Goal: Information Seeking & Learning: Learn about a topic

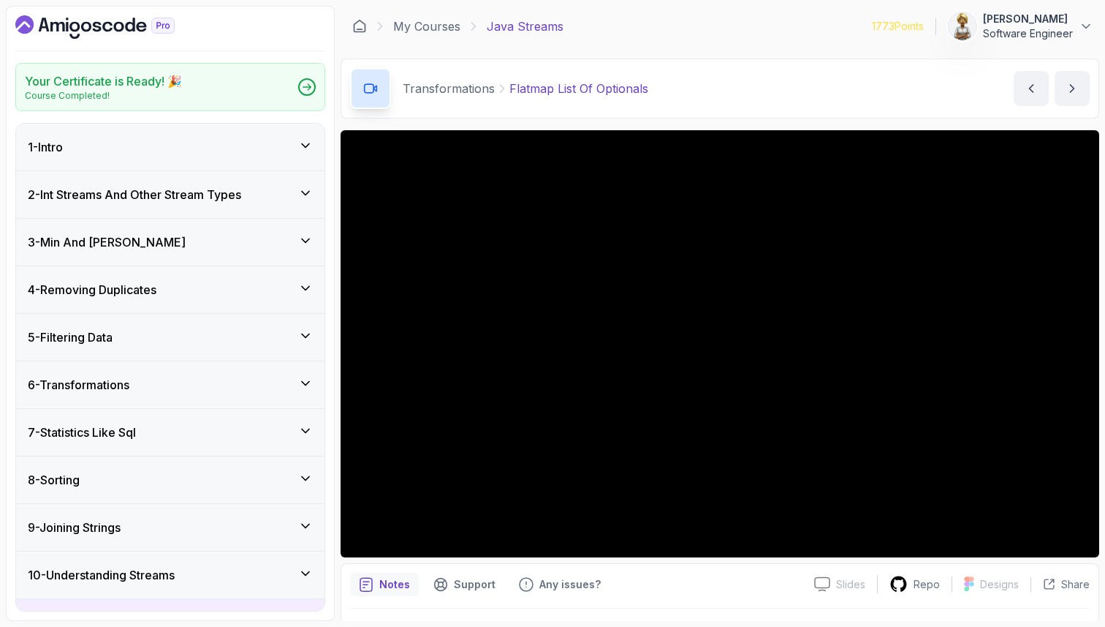
scroll to position [38, 0]
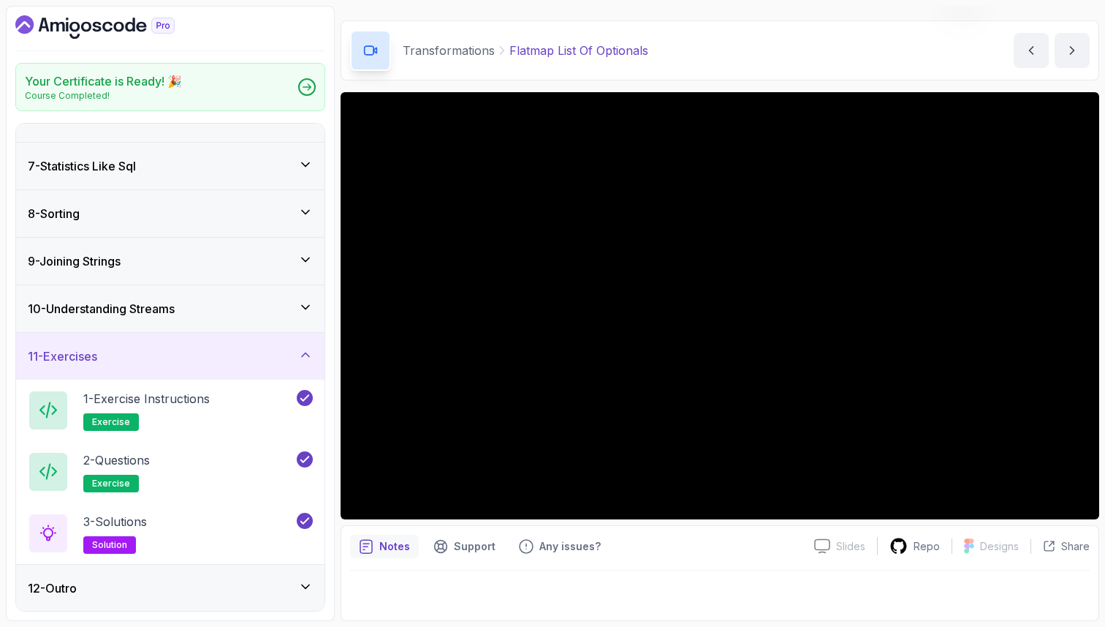
click at [301, 354] on icon at bounding box center [305, 354] width 15 height 15
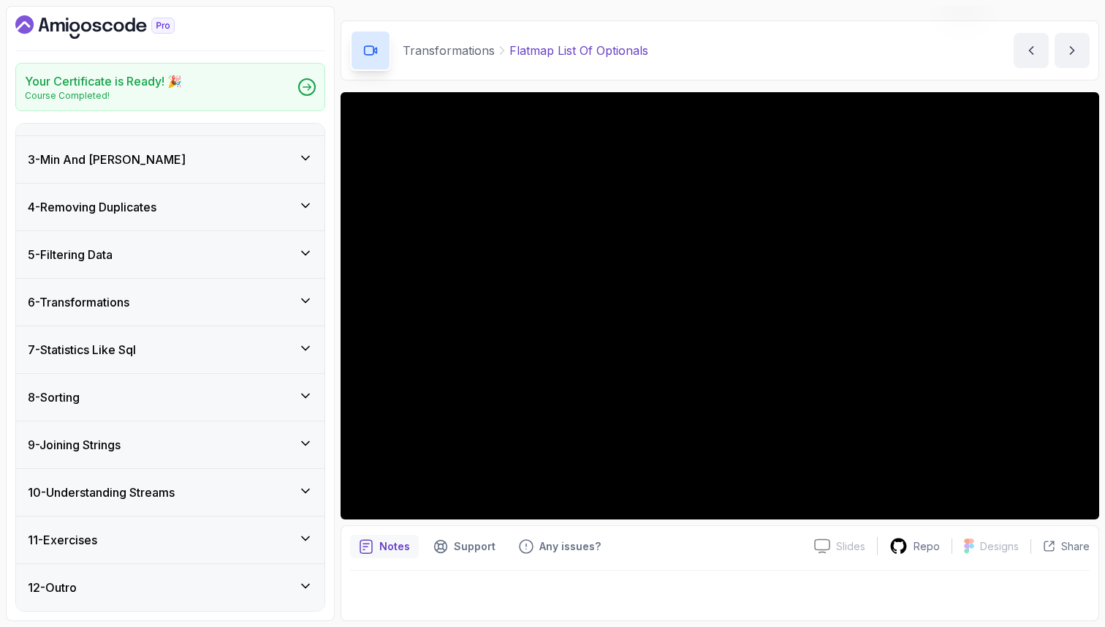
scroll to position [0, 0]
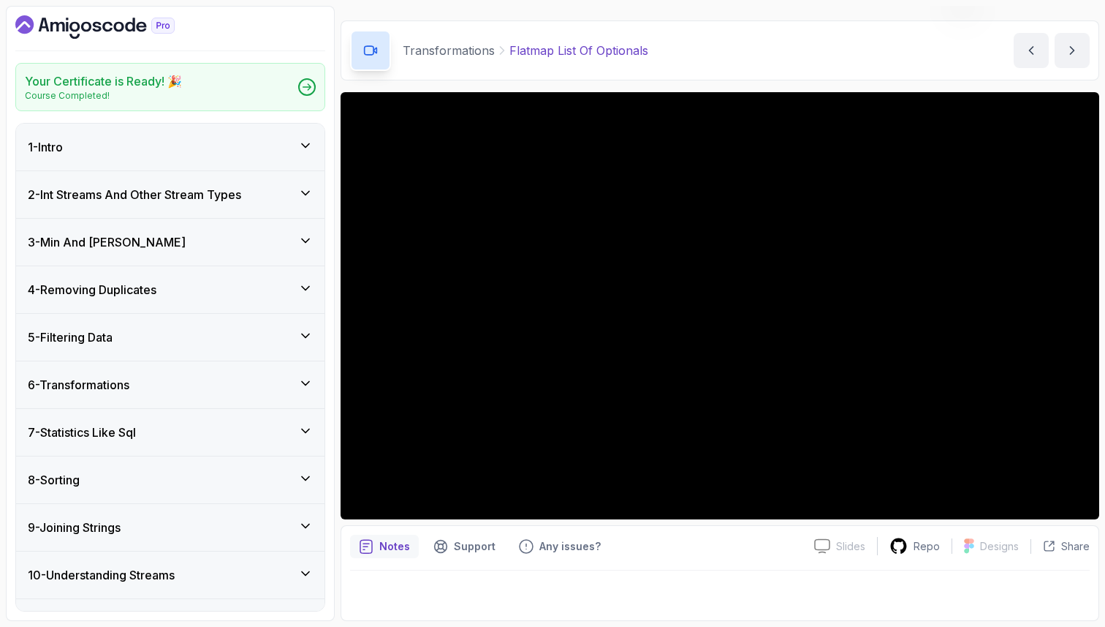
click at [314, 190] on div "2 - Int Streams And Other Stream Types" at bounding box center [170, 194] width 309 height 47
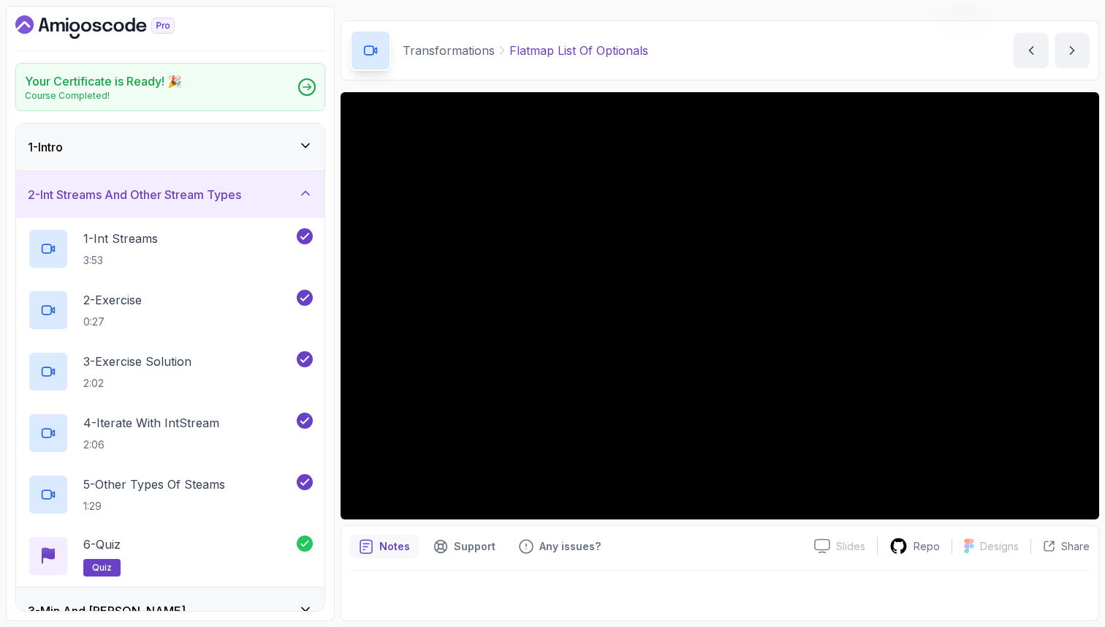
click at [313, 189] on div "2 - Int Streams And Other Stream Types" at bounding box center [170, 194] width 309 height 47
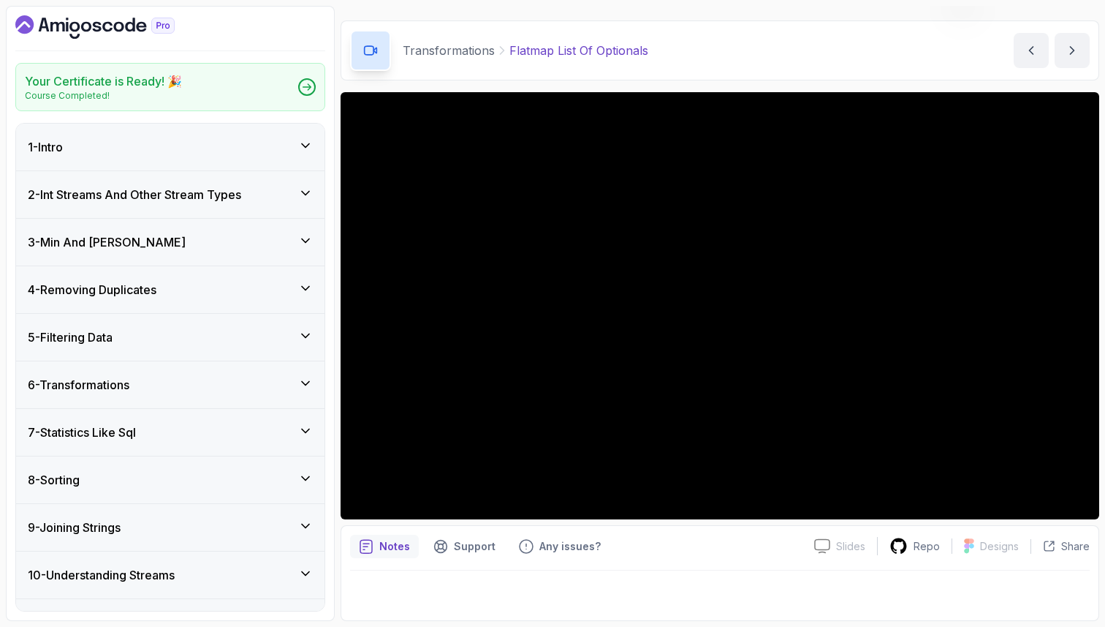
click at [306, 232] on div "3 - Min And [PERSON_NAME]" at bounding box center [170, 242] width 309 height 47
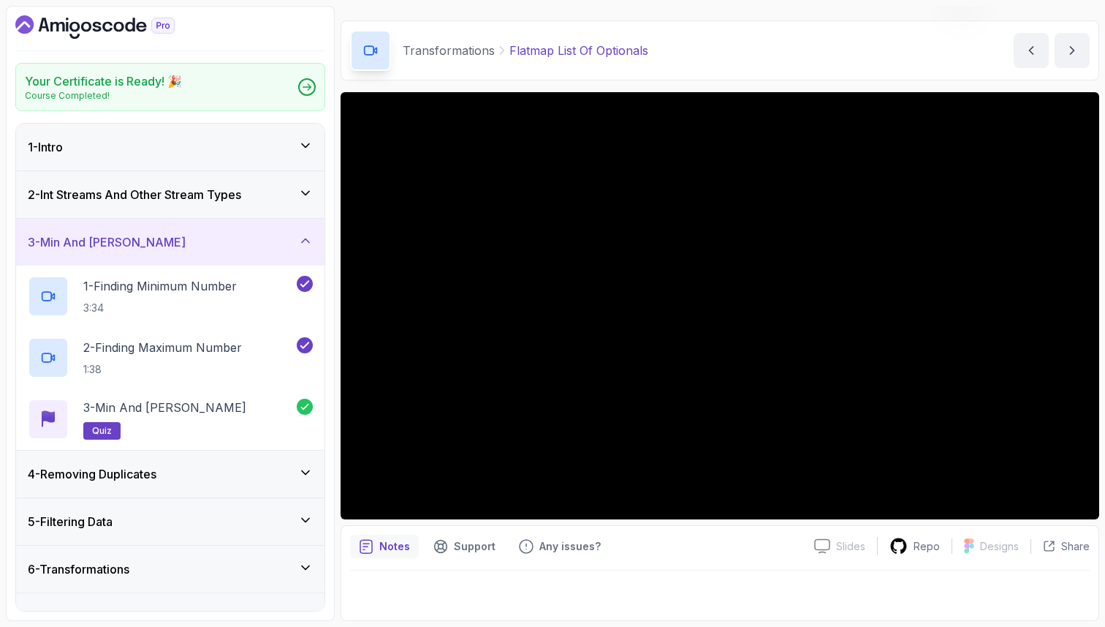
click at [306, 232] on div "3 - Min And [PERSON_NAME]" at bounding box center [170, 242] width 309 height 47
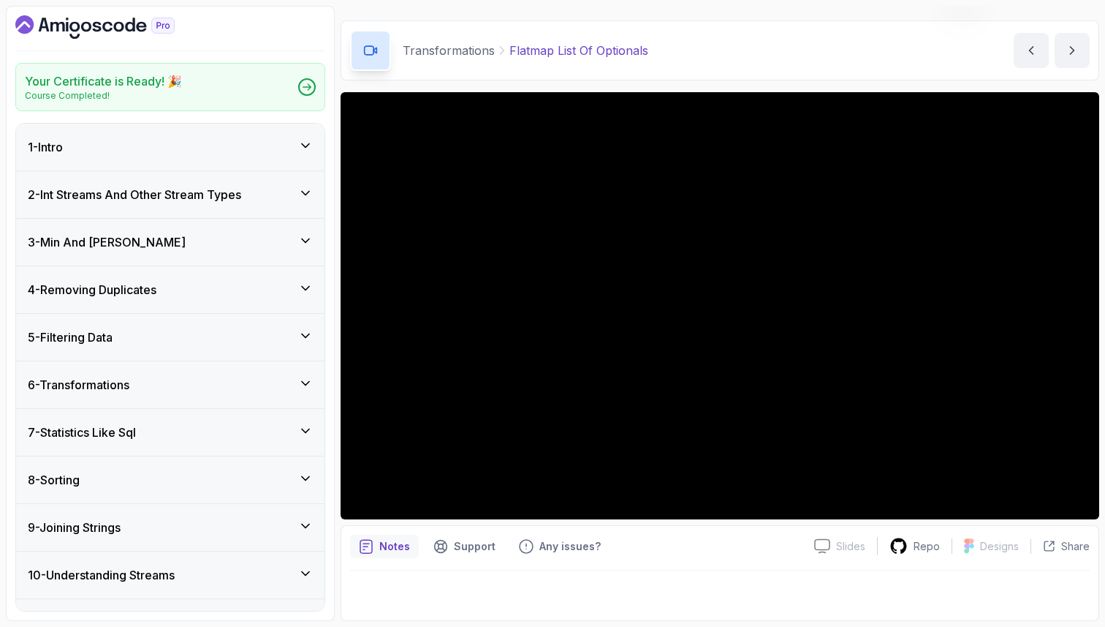
click at [302, 191] on icon at bounding box center [305, 193] width 7 height 4
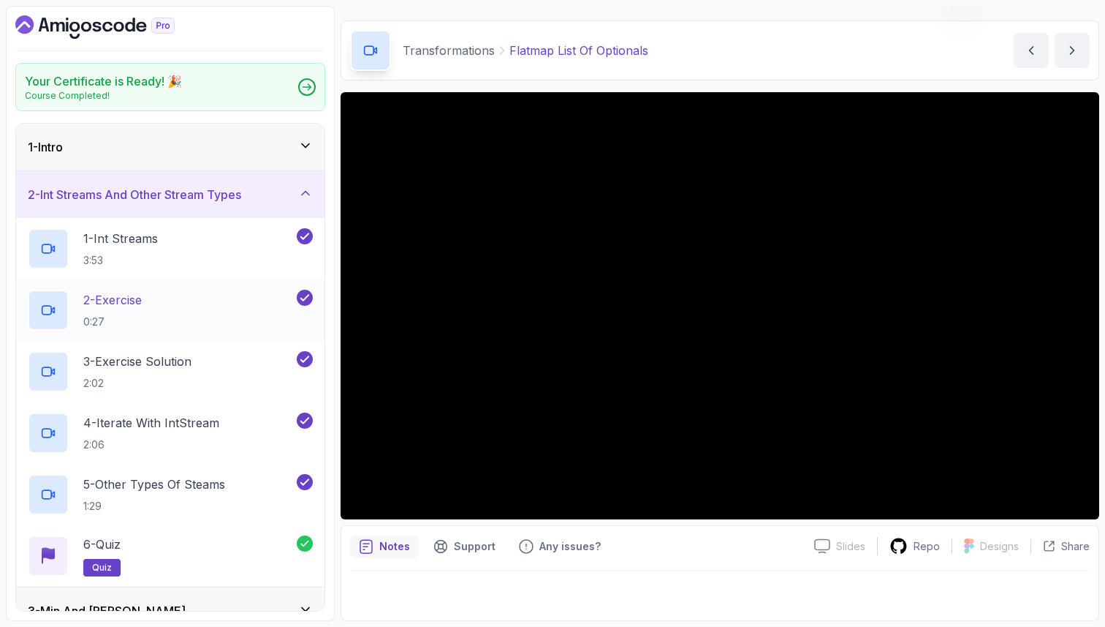
click at [187, 307] on div "2 - Exercise 0:27" at bounding box center [161, 309] width 266 height 41
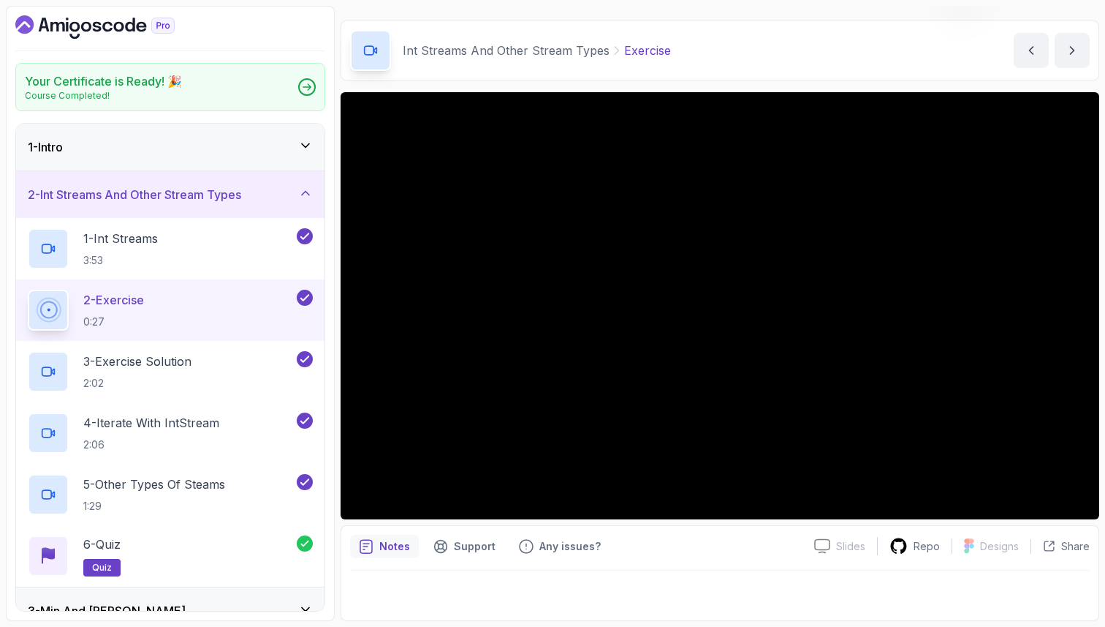
click at [306, 189] on icon at bounding box center [305, 193] width 15 height 15
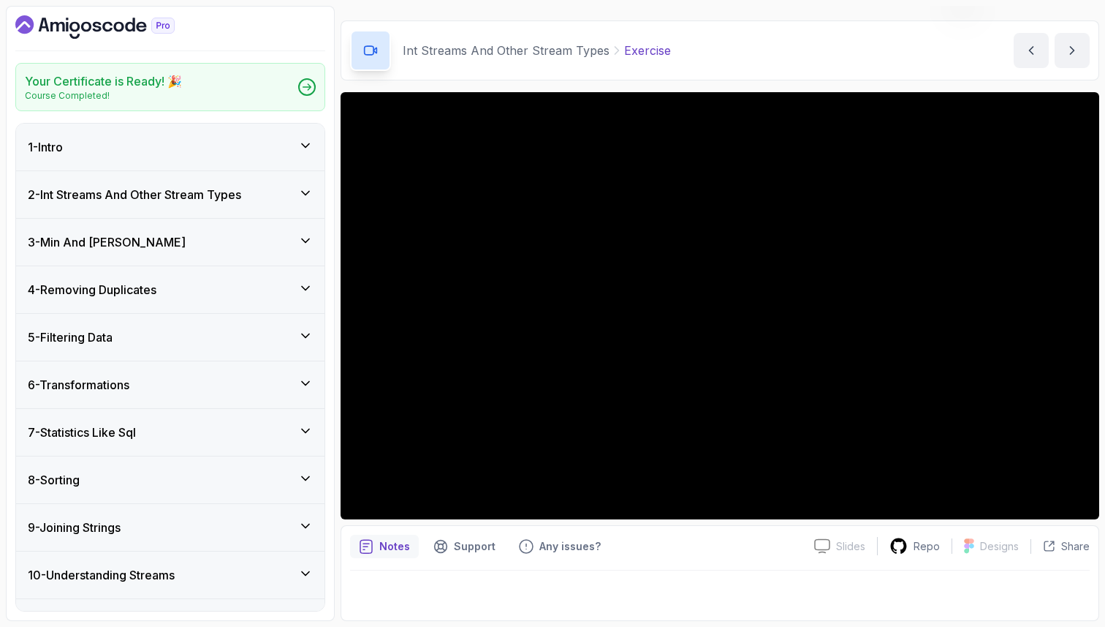
click at [303, 142] on icon at bounding box center [305, 145] width 15 height 15
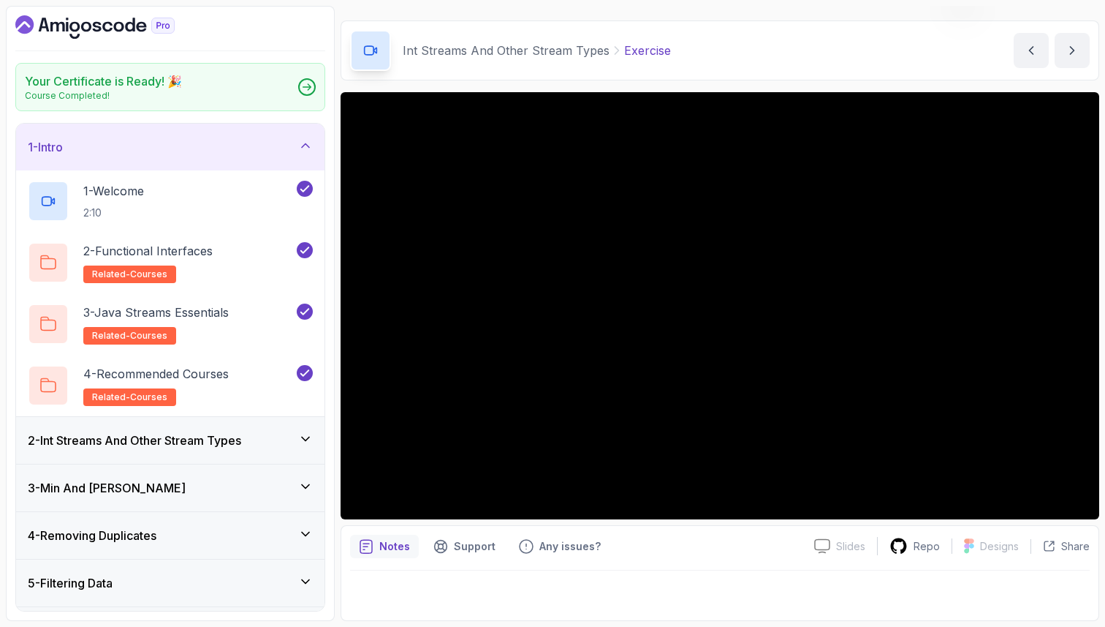
click at [303, 141] on icon at bounding box center [305, 145] width 15 height 15
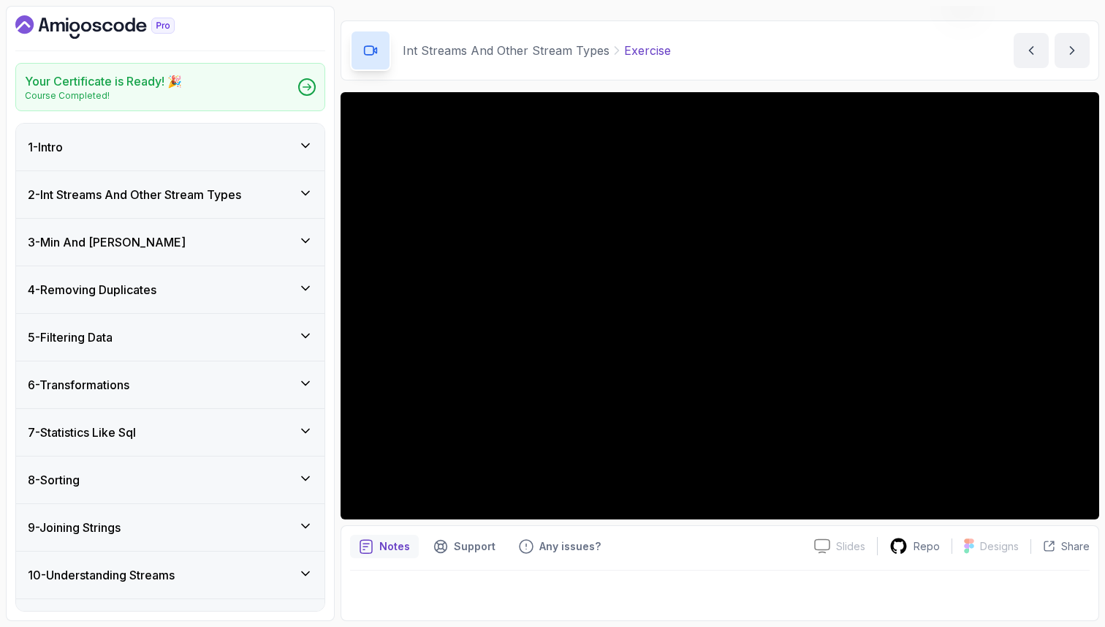
click at [304, 188] on icon at bounding box center [305, 193] width 15 height 15
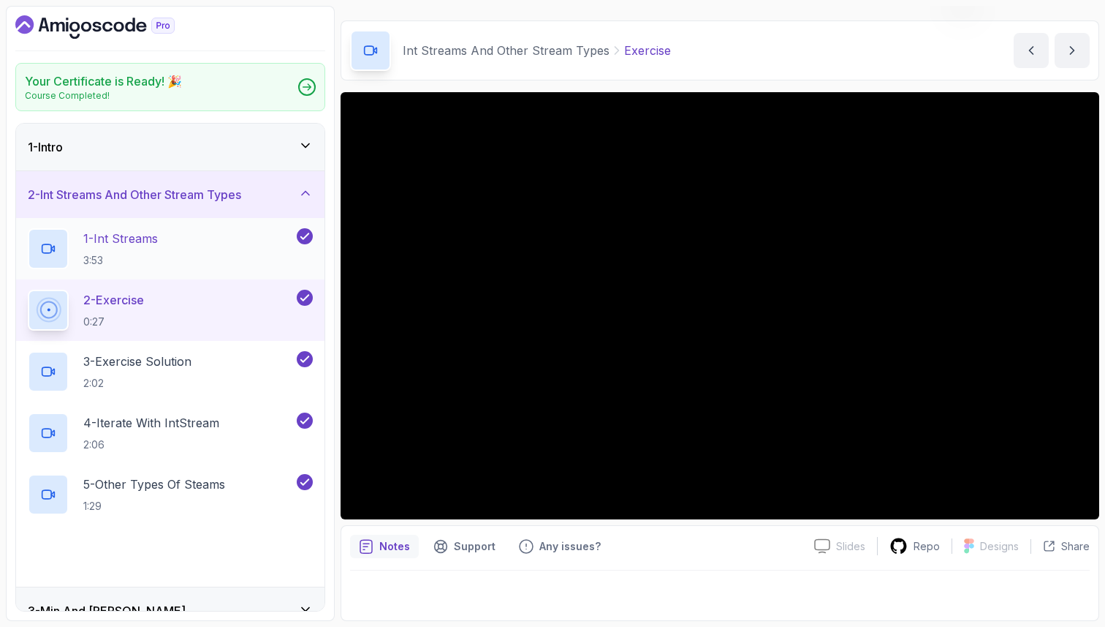
click at [216, 243] on div "1 - Int Streams 3:53" at bounding box center [161, 248] width 266 height 41
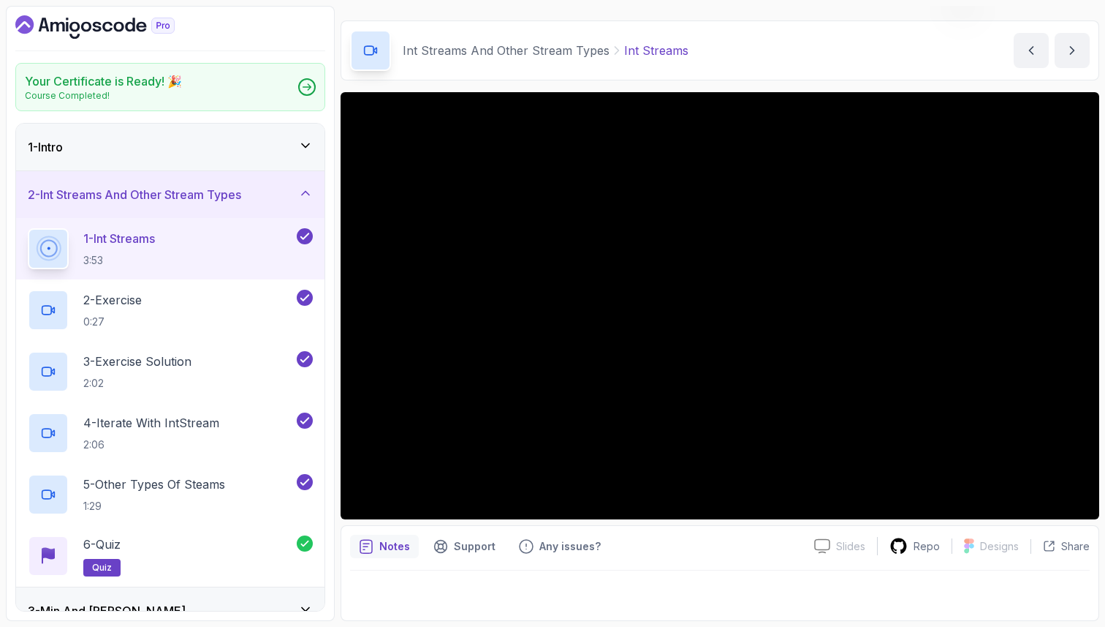
click at [410, 611] on div "Notes Support Any issues? Slides Slides not available Repo Designs Design not a…" at bounding box center [720, 573] width 759 height 96
click at [306, 189] on icon at bounding box center [305, 193] width 15 height 15
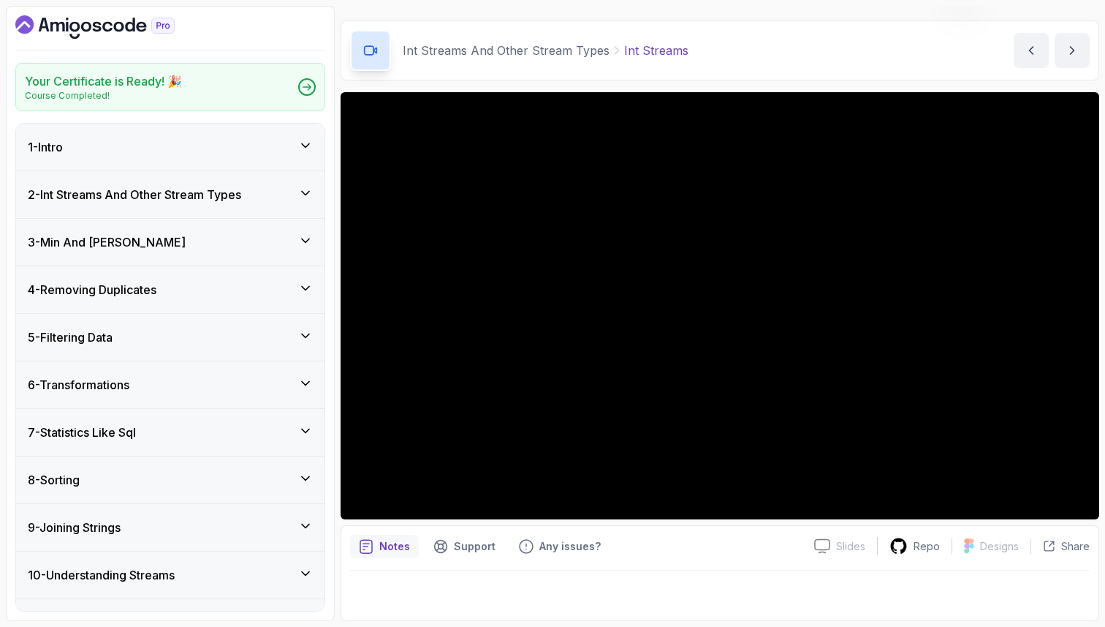
click at [306, 142] on icon at bounding box center [305, 145] width 15 height 15
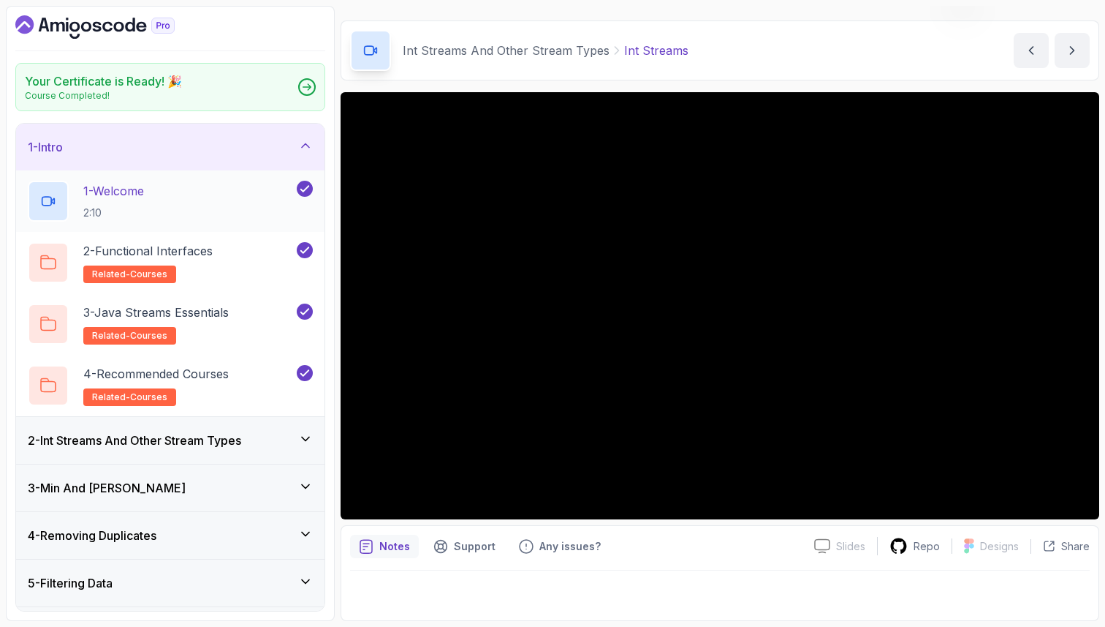
click at [227, 189] on div "1 - Welcome 2:10" at bounding box center [161, 201] width 266 height 41
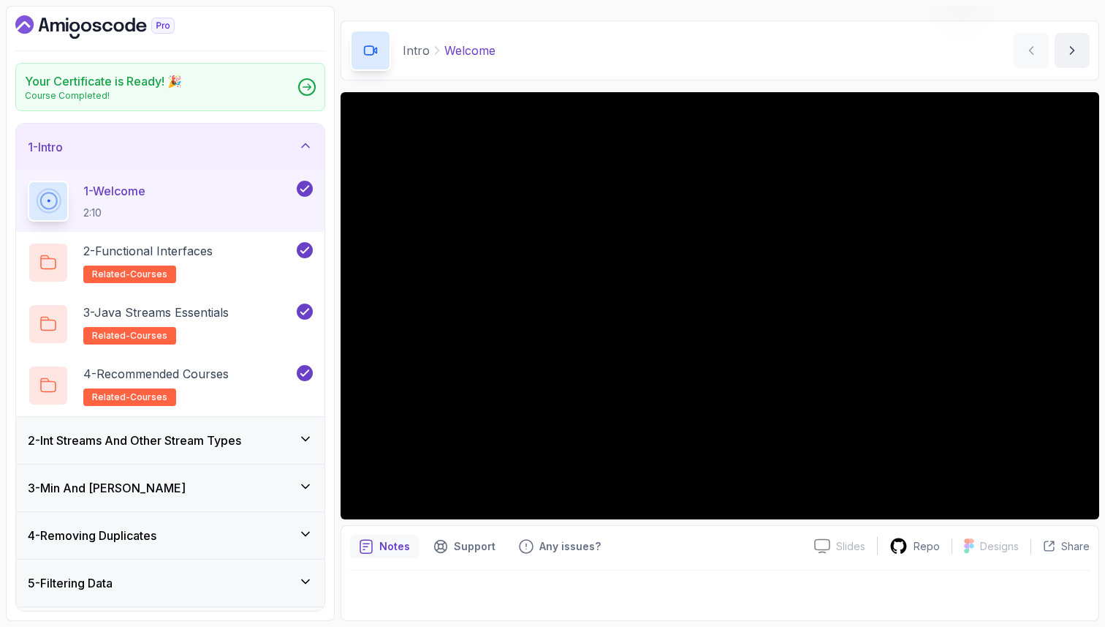
click at [308, 142] on icon at bounding box center [305, 145] width 15 height 15
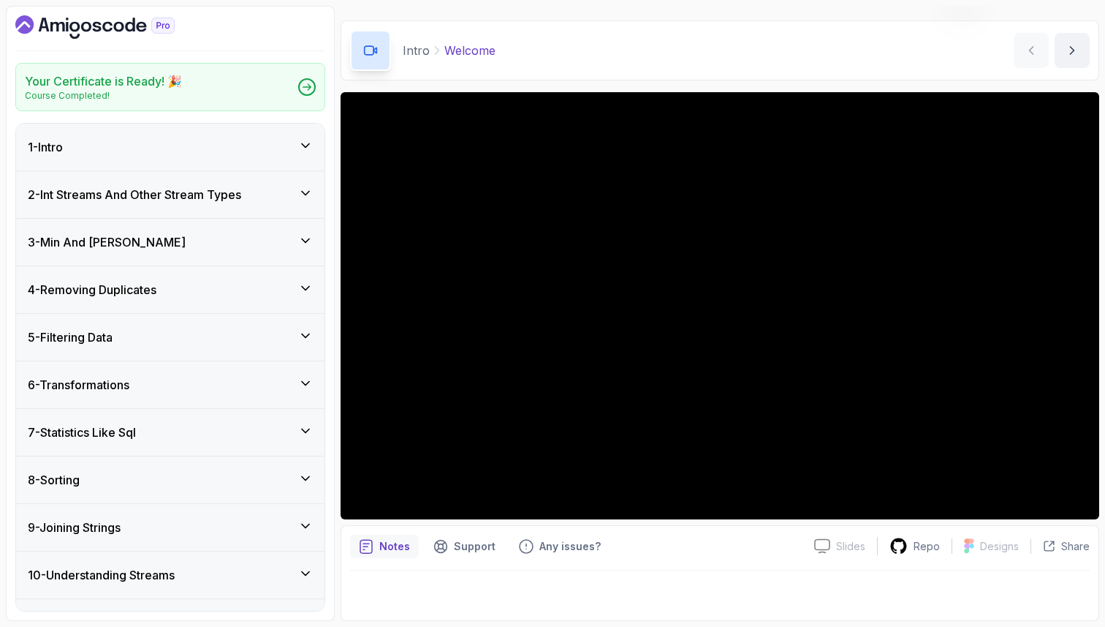
click at [304, 193] on icon at bounding box center [305, 193] width 7 height 4
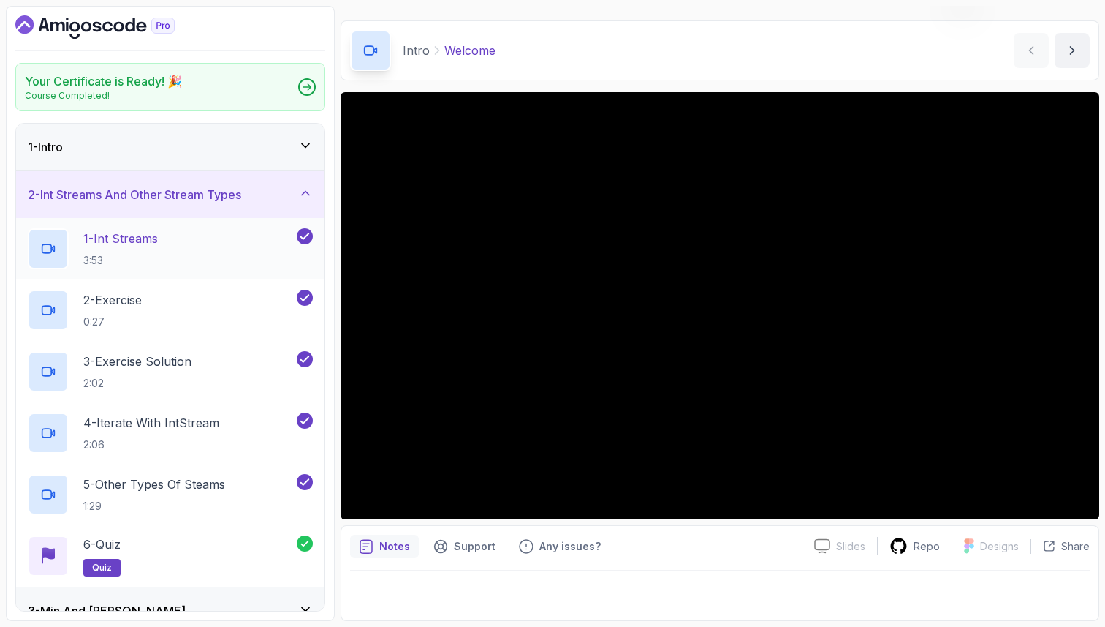
click at [249, 241] on div "1 - Int Streams 3:53" at bounding box center [161, 248] width 266 height 41
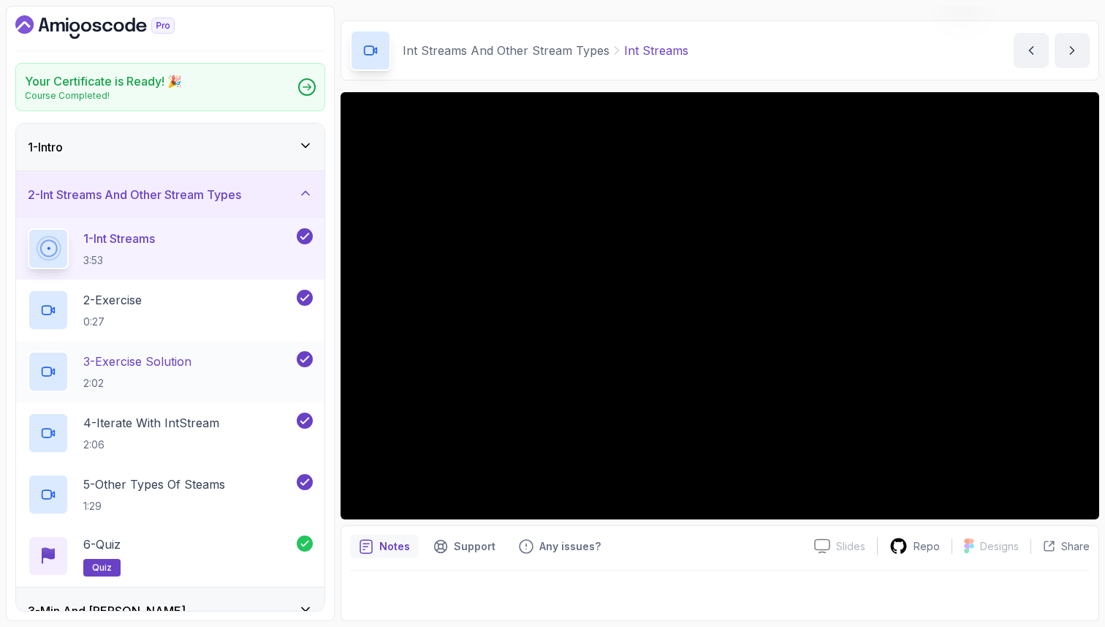
click at [189, 352] on p "3 - Exercise Solution" at bounding box center [137, 361] width 108 height 18
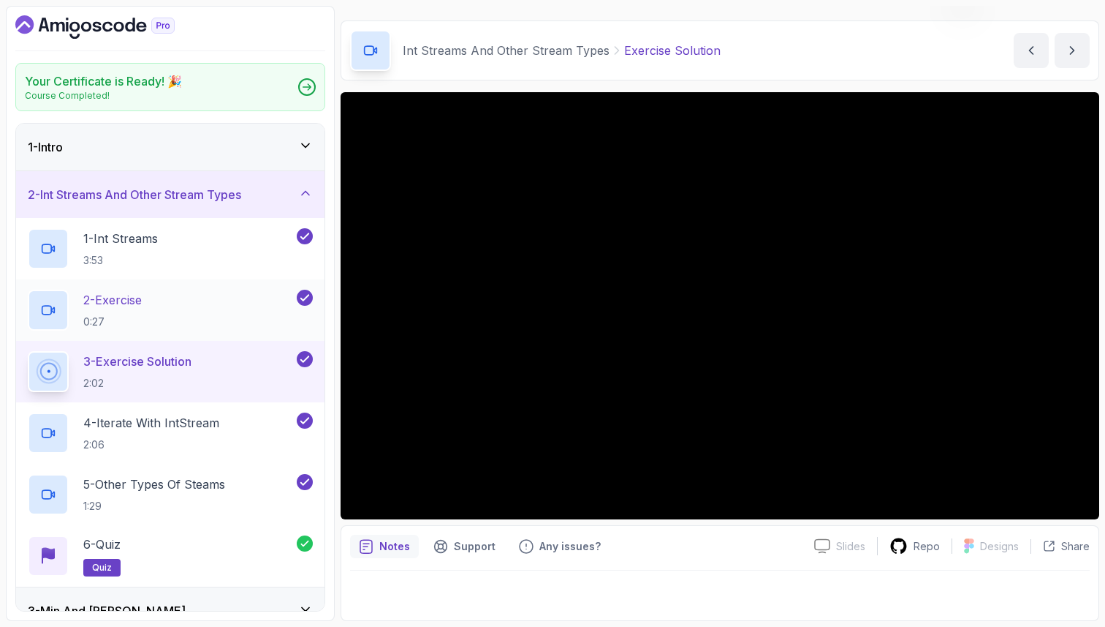
click at [157, 300] on div "2 - Exercise 0:27" at bounding box center [161, 309] width 266 height 41
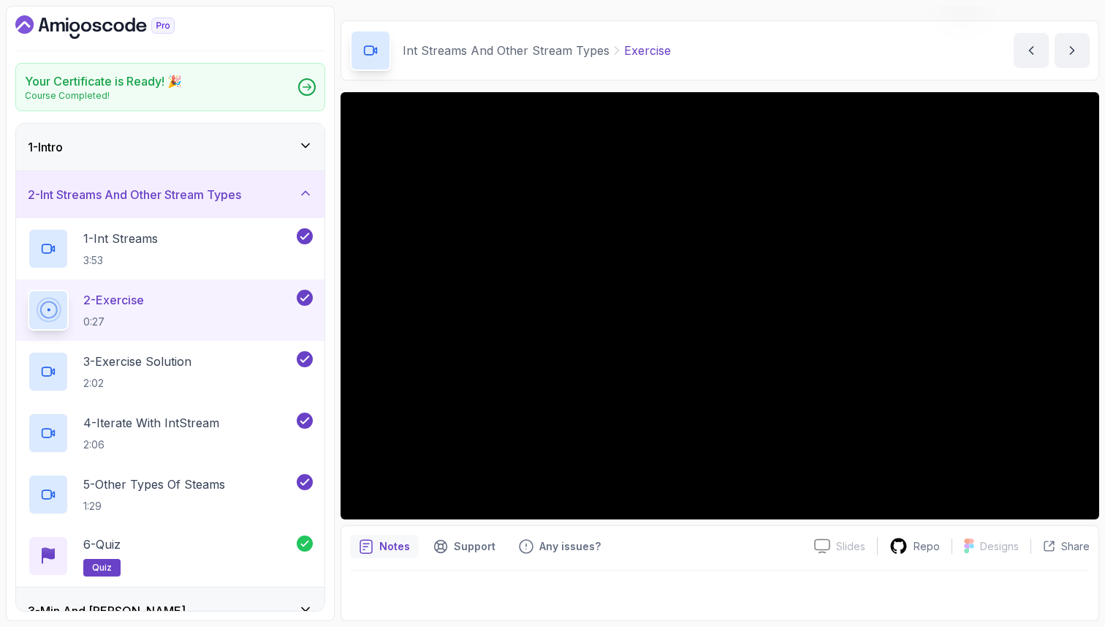
click at [144, 296] on p "2 - Exercise" at bounding box center [113, 300] width 61 height 18
click at [918, 557] on div "Slides Slides not available Repo Designs Design not available Share" at bounding box center [946, 545] width 287 height 23
click at [918, 541] on p "Repo" at bounding box center [927, 546] width 26 height 15
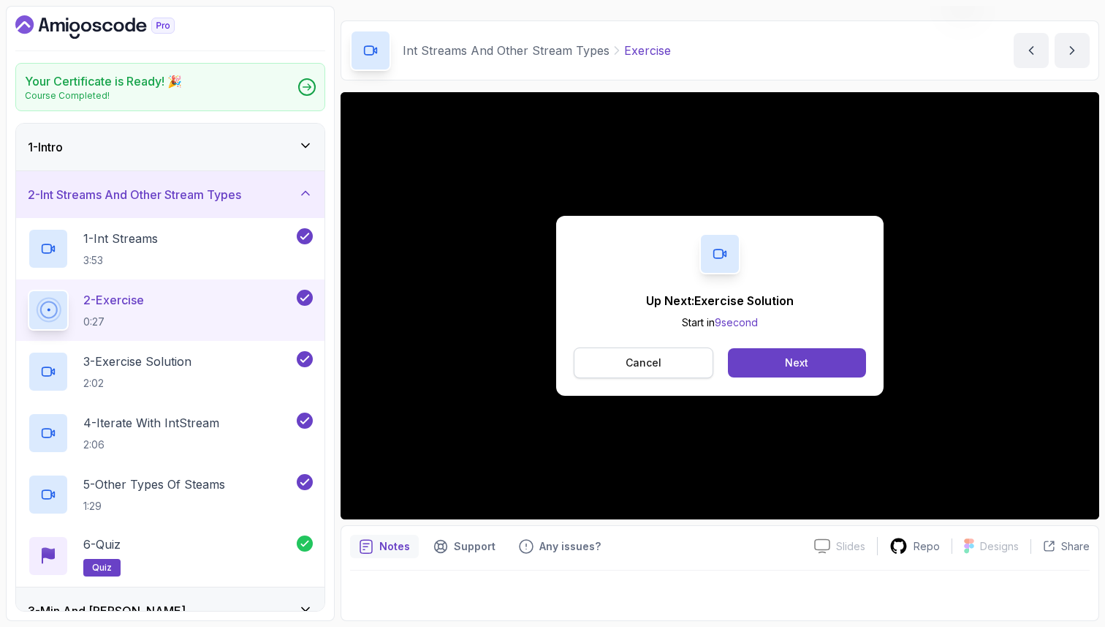
click at [697, 351] on button "Cancel" at bounding box center [644, 362] width 140 height 31
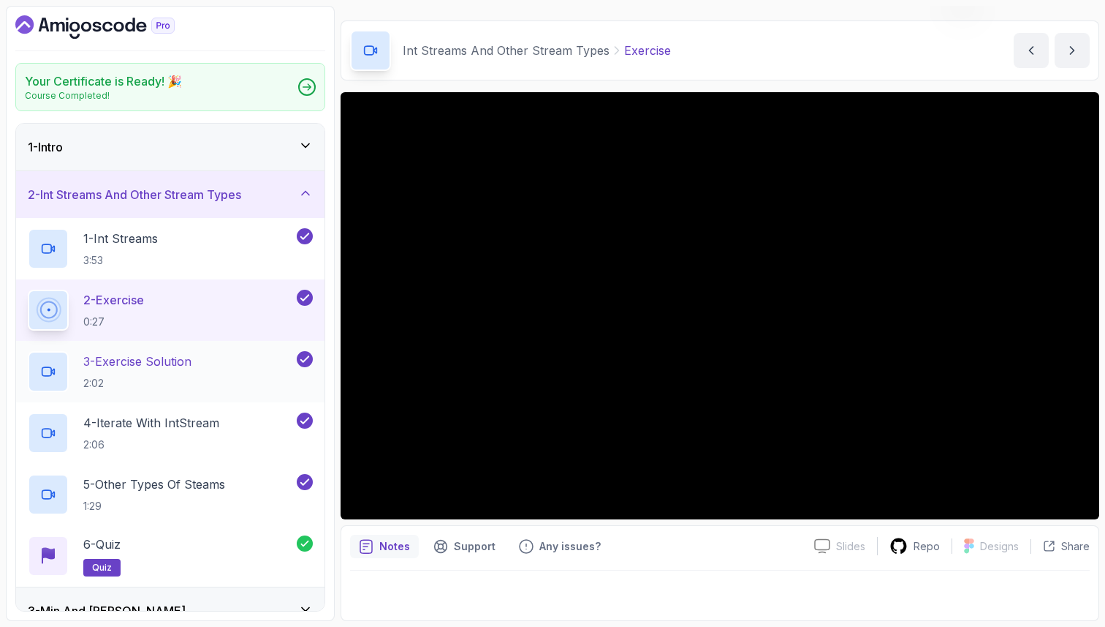
click at [241, 366] on div "3 - Exercise Solution 2:02" at bounding box center [161, 371] width 266 height 41
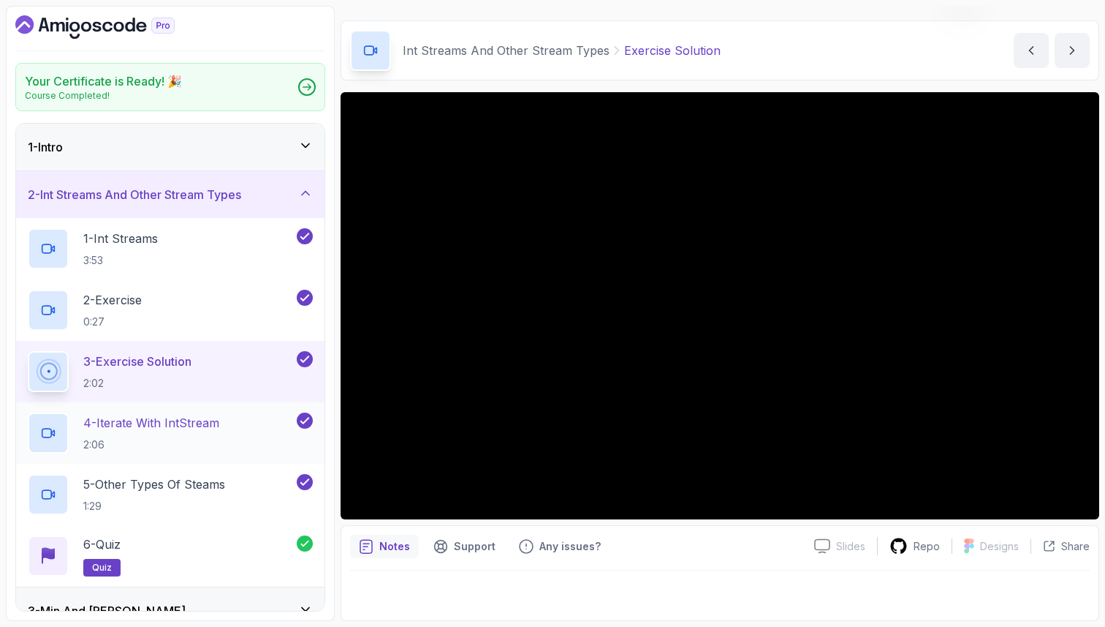
click at [165, 428] on p "4 - Iterate with IntStream" at bounding box center [151, 423] width 136 height 18
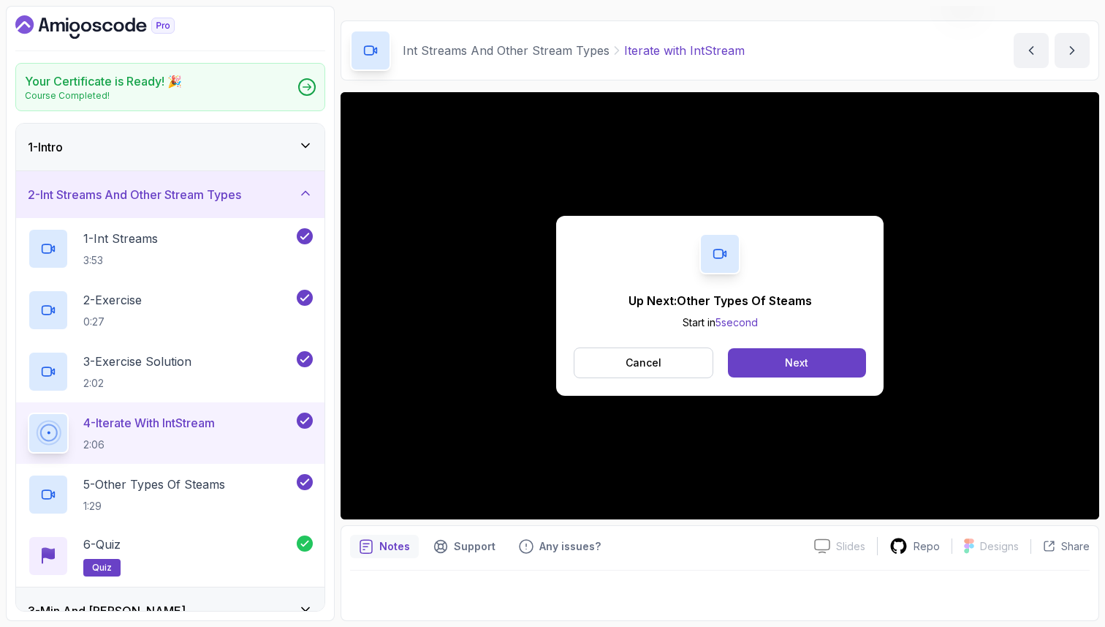
click at [602, 379] on div "Up Next: Other Types Of Steams Start in 5 second Cancel Next" at bounding box center [720, 306] width 328 height 180
click at [305, 188] on icon at bounding box center [305, 193] width 15 height 15
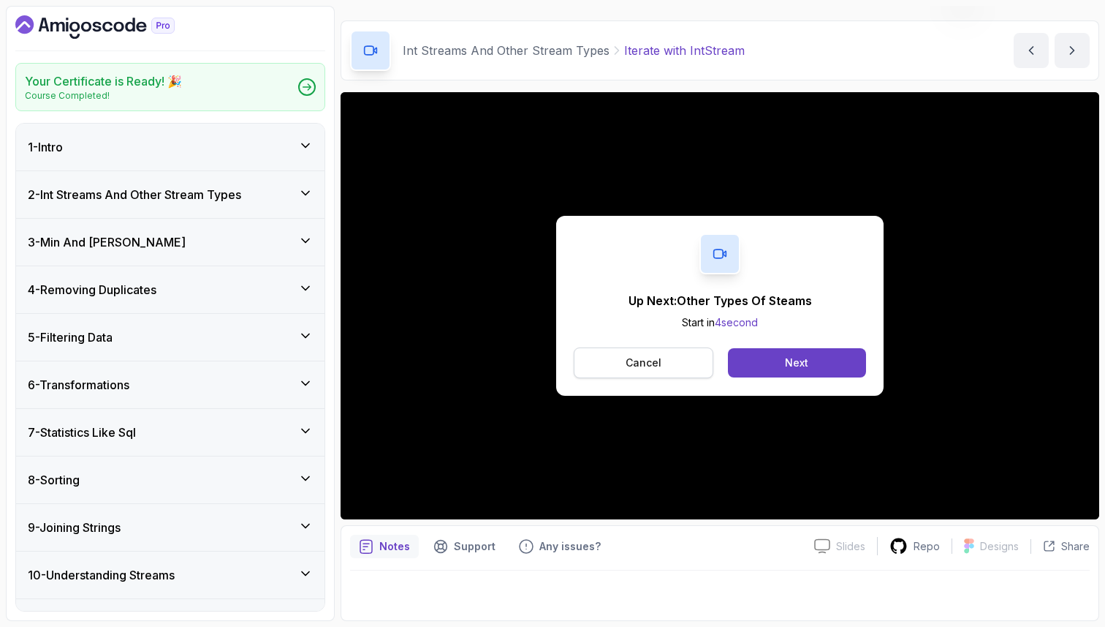
click at [682, 363] on button "Cancel" at bounding box center [644, 362] width 140 height 31
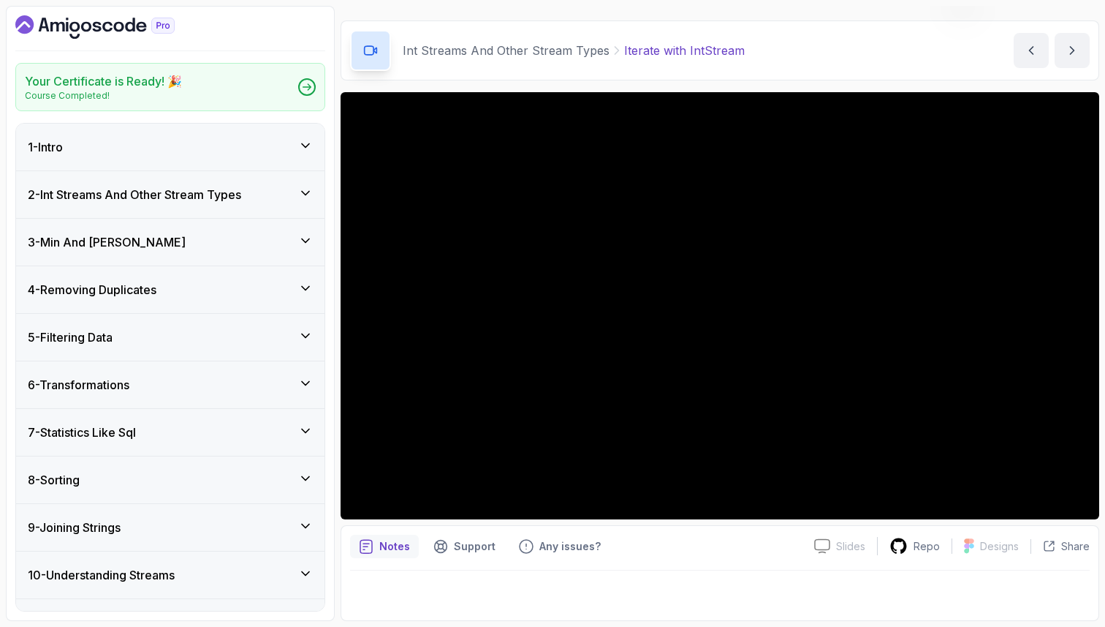
click at [310, 238] on icon at bounding box center [305, 240] width 15 height 15
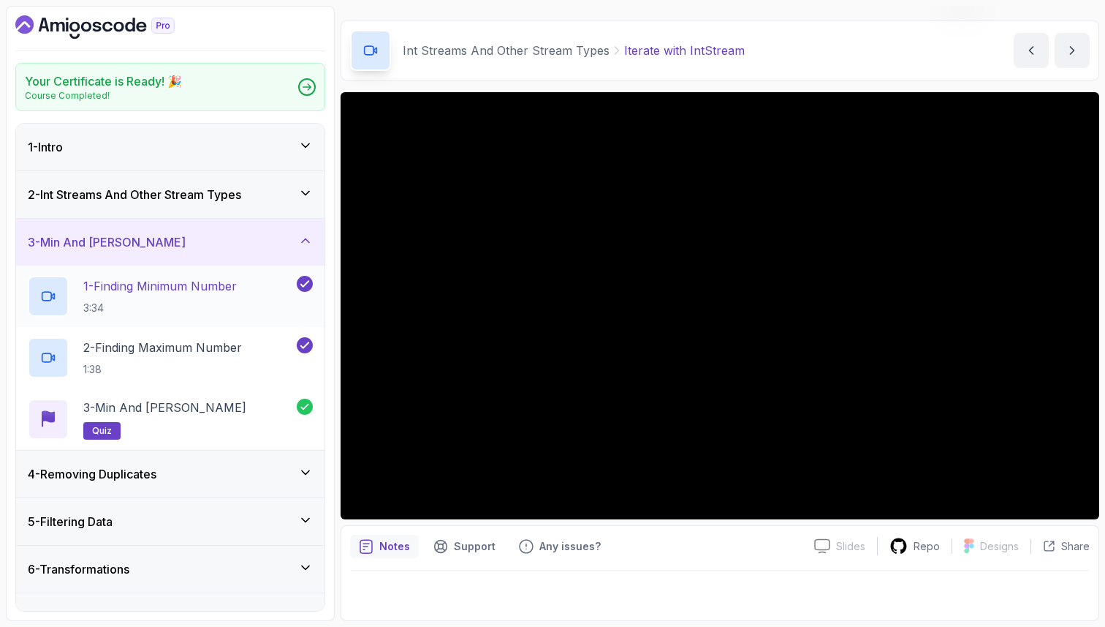
click at [202, 292] on p "1 - Finding Minimum Number" at bounding box center [160, 286] width 154 height 18
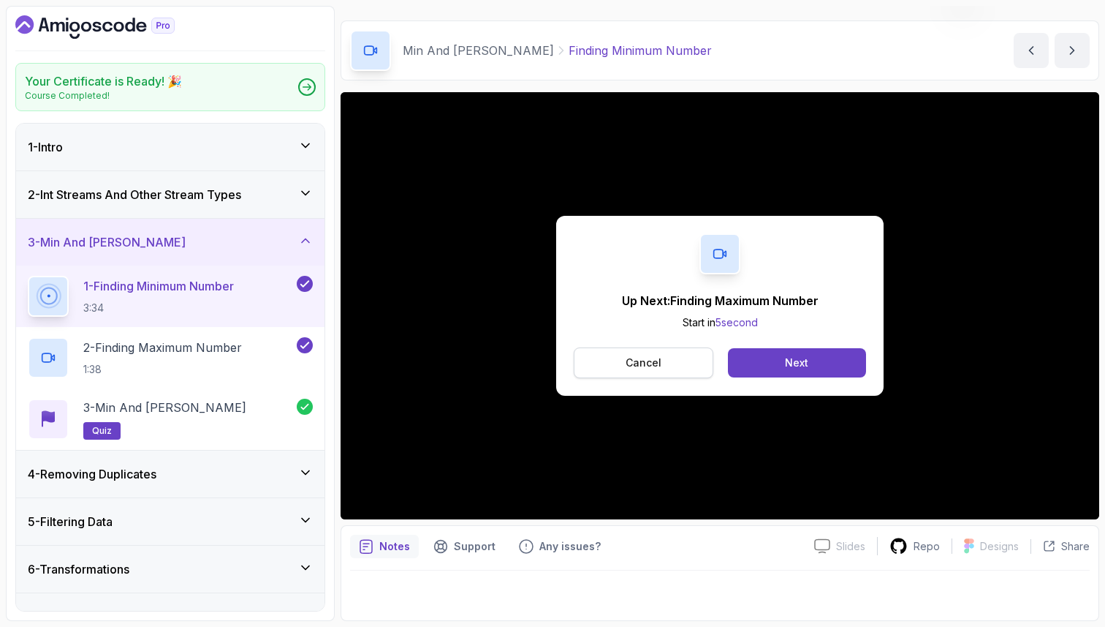
click at [608, 349] on button "Cancel" at bounding box center [644, 362] width 140 height 31
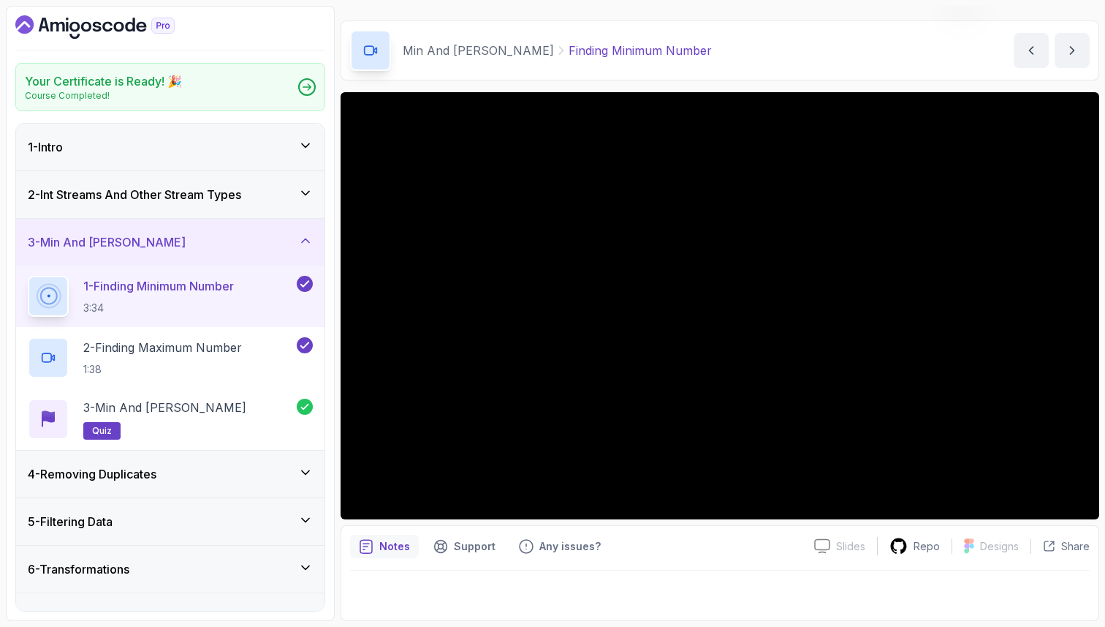
click at [303, 238] on icon at bounding box center [305, 240] width 15 height 15
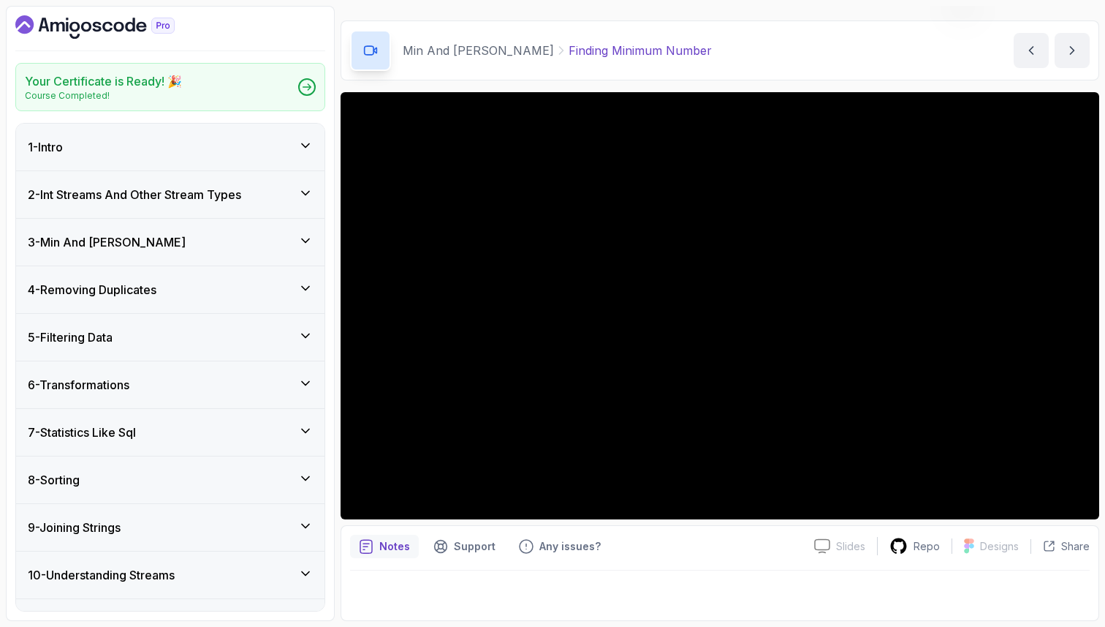
click at [305, 287] on icon at bounding box center [305, 288] width 15 height 15
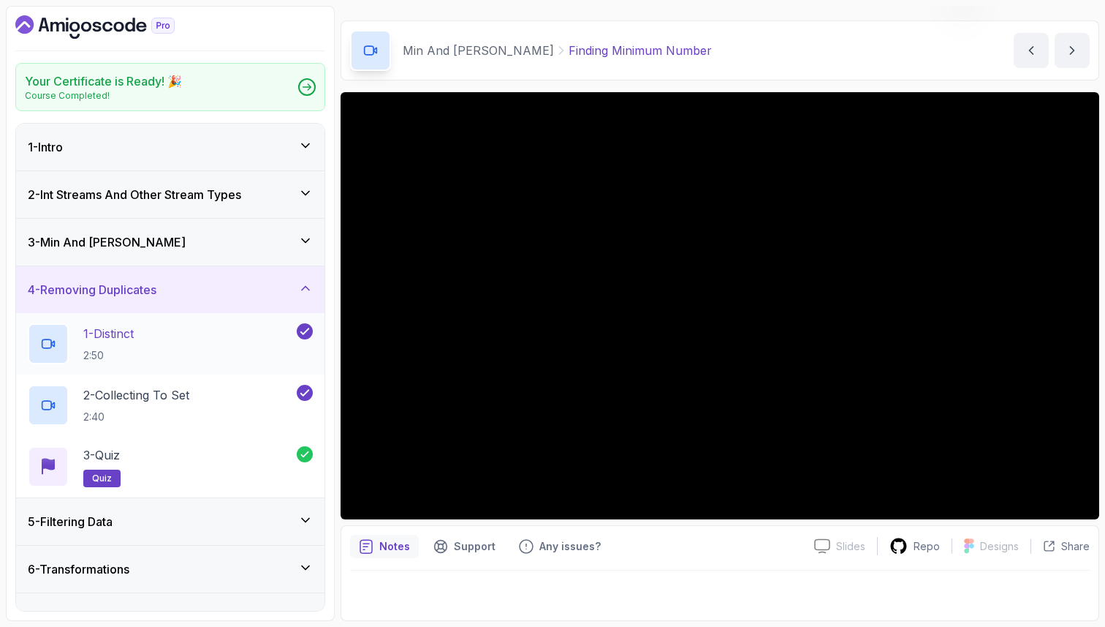
click at [164, 337] on div "1 - Distinct 2:50" at bounding box center [161, 343] width 266 height 41
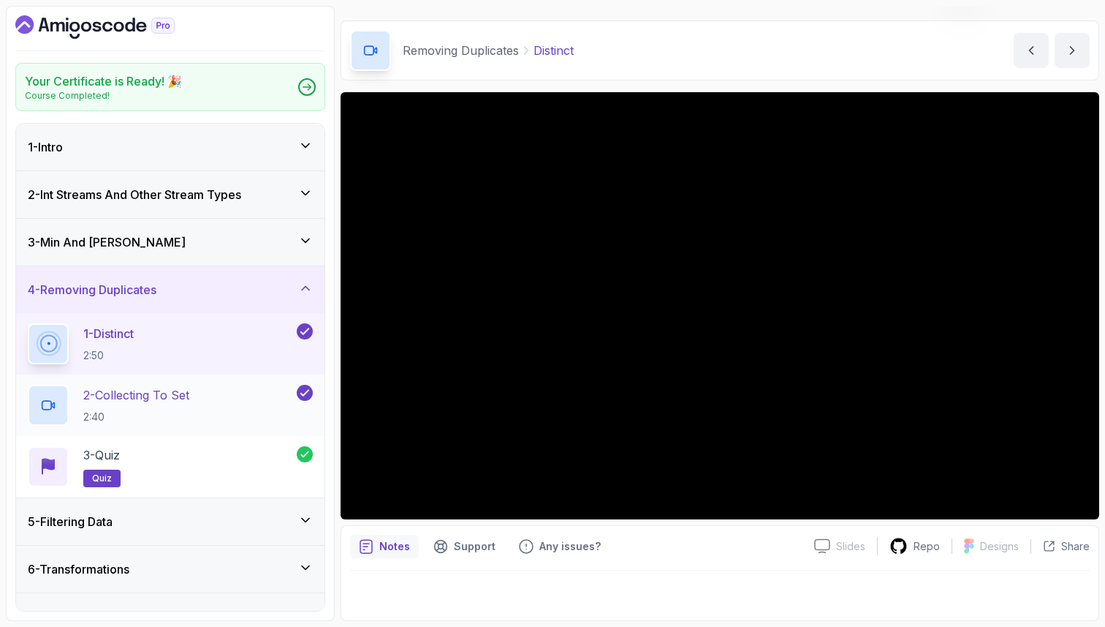
click at [154, 412] on p "2:40" at bounding box center [136, 416] width 106 height 15
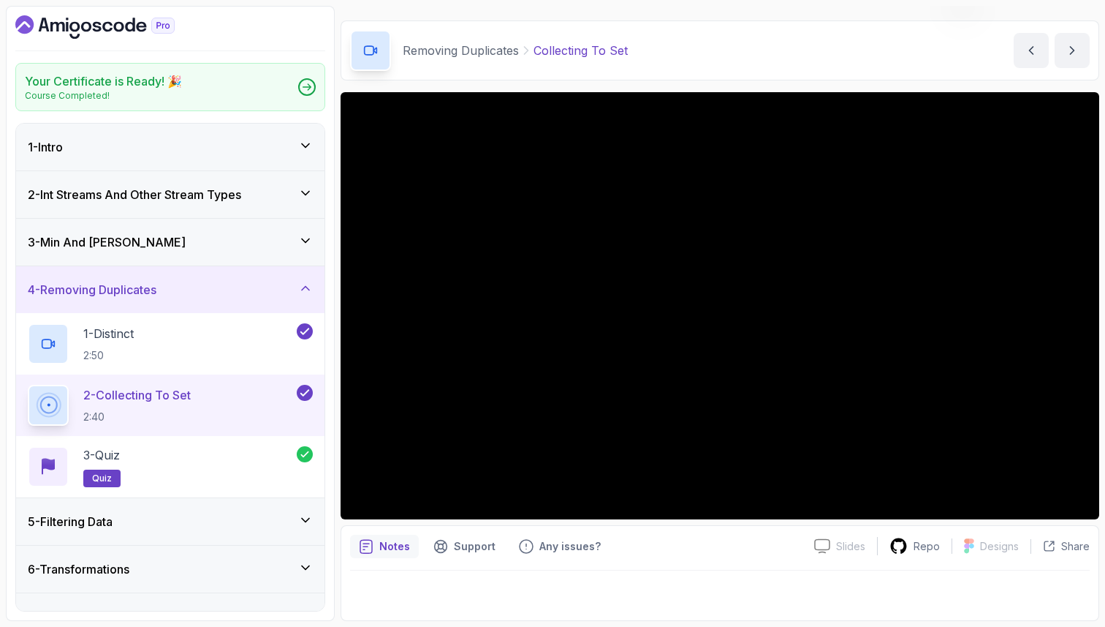
click at [299, 289] on icon at bounding box center [305, 288] width 15 height 15
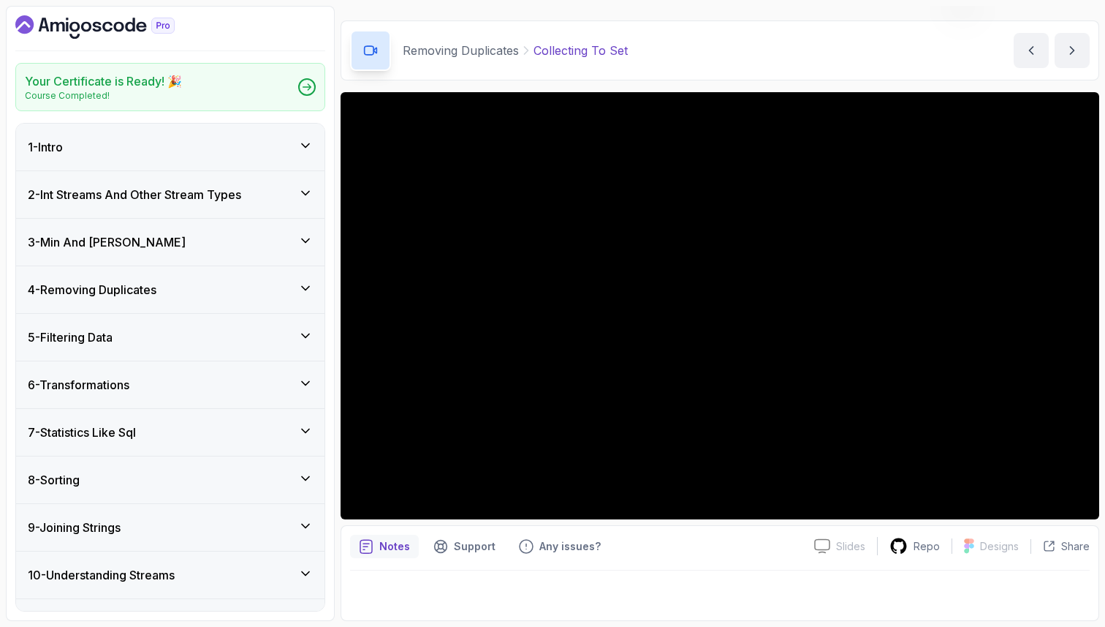
click at [302, 335] on icon at bounding box center [305, 335] width 15 height 15
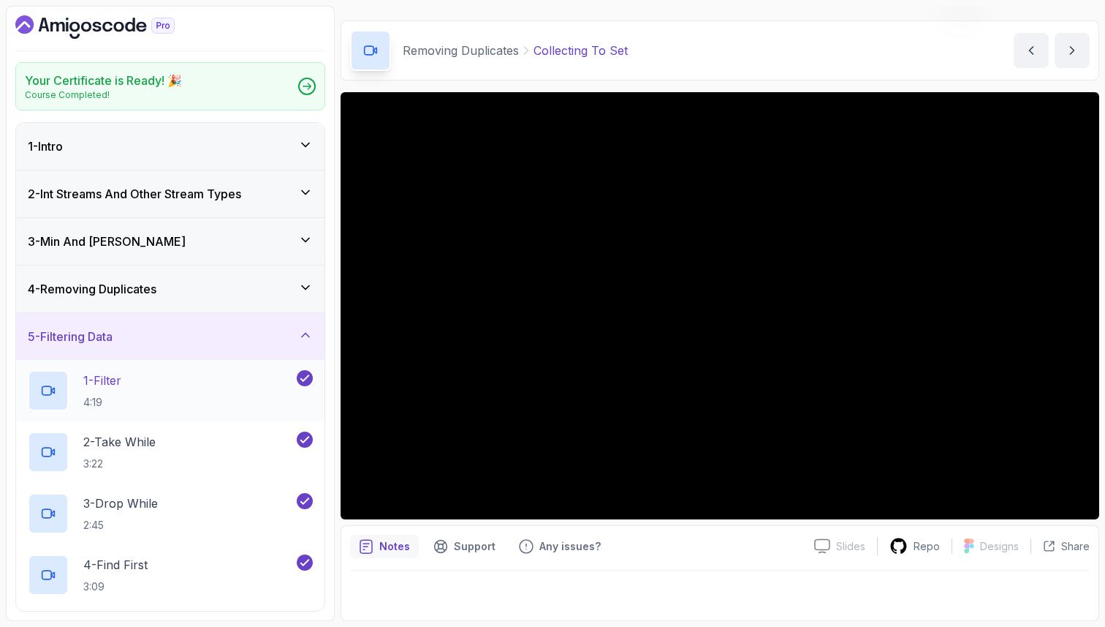
click at [224, 373] on div "1 - Filter 4:19" at bounding box center [161, 390] width 266 height 41
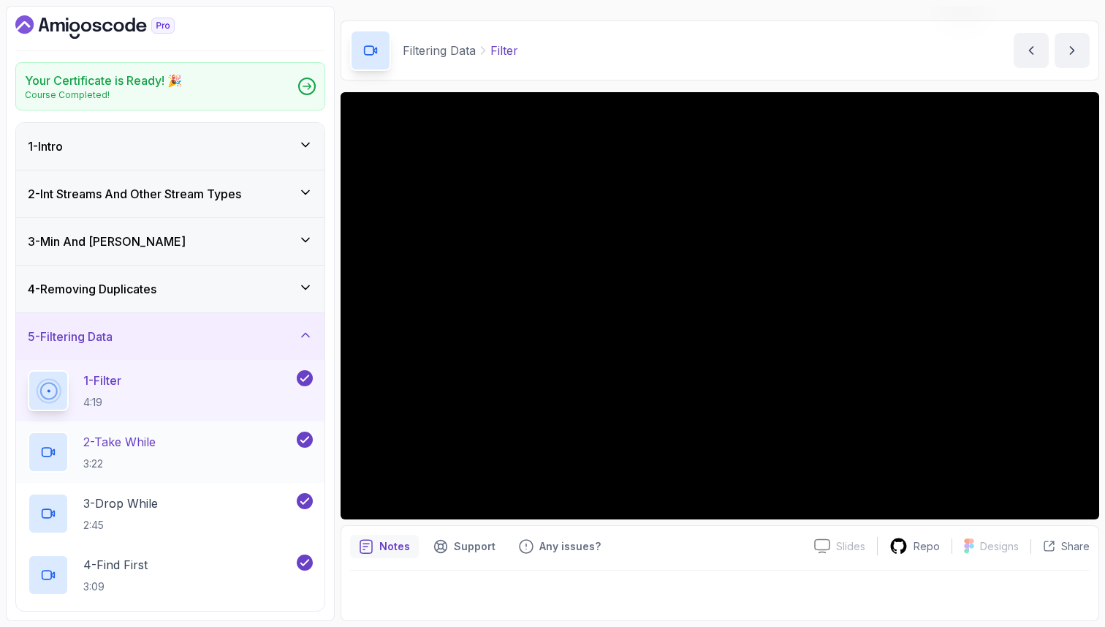
click at [223, 442] on div "2 - Take While 3:22" at bounding box center [161, 451] width 266 height 41
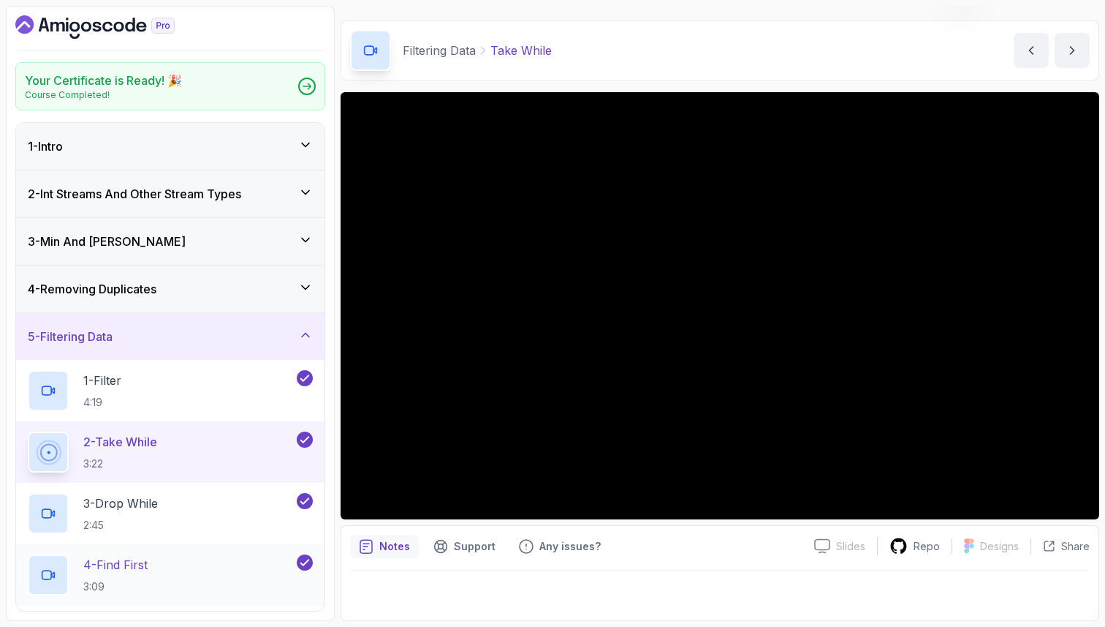
click at [165, 563] on div "4 - Find First 3:09" at bounding box center [161, 574] width 266 height 41
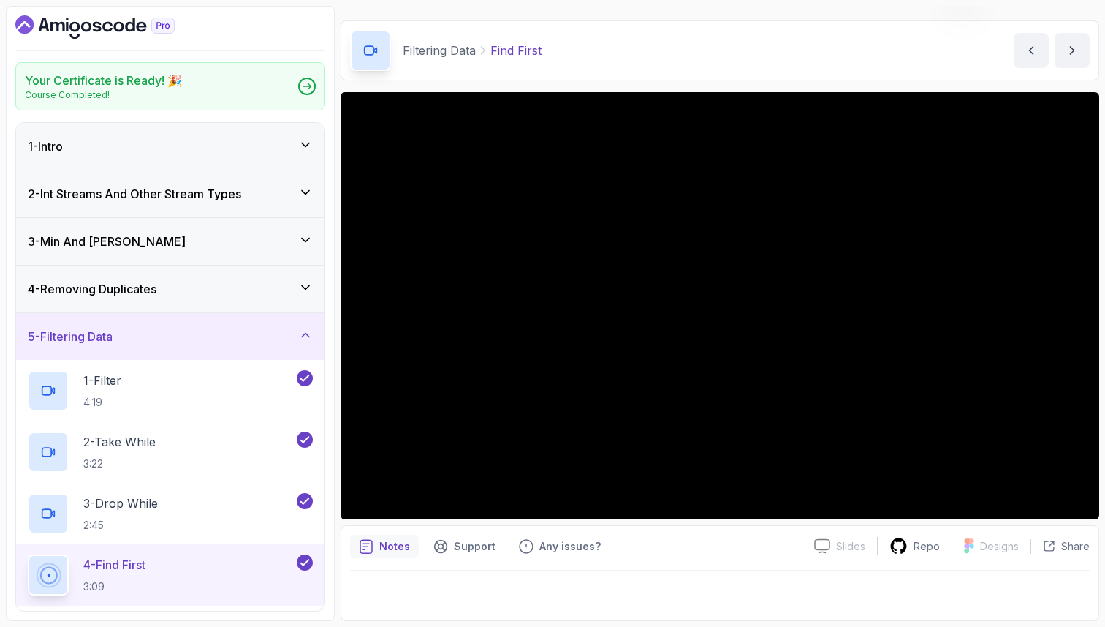
click at [119, 569] on p "4 - Find First" at bounding box center [114, 565] width 62 height 18
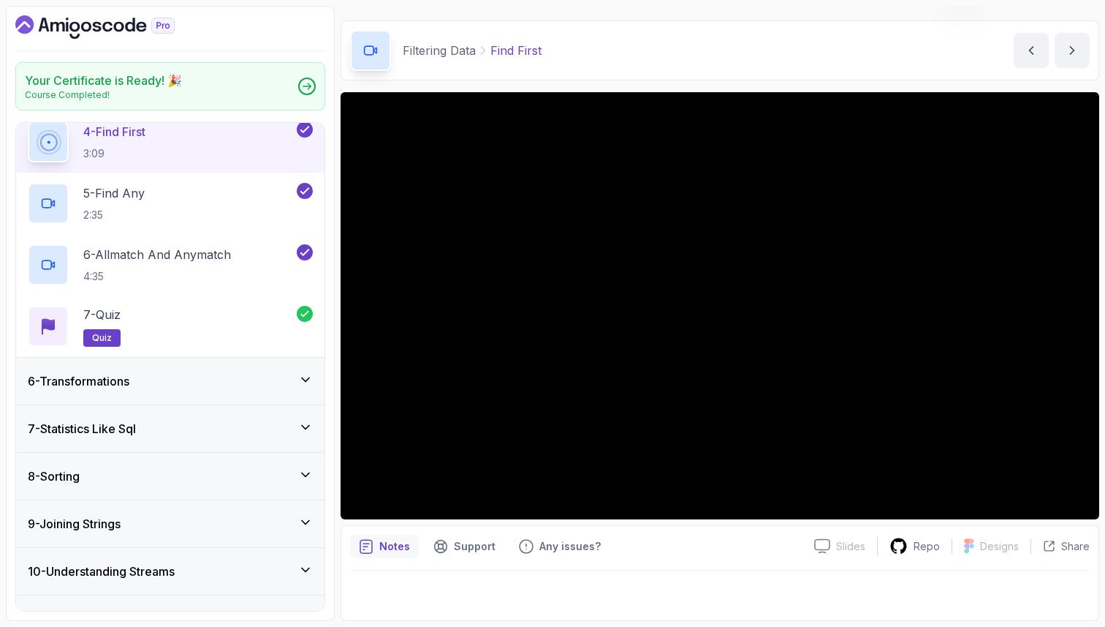
scroll to position [439, 0]
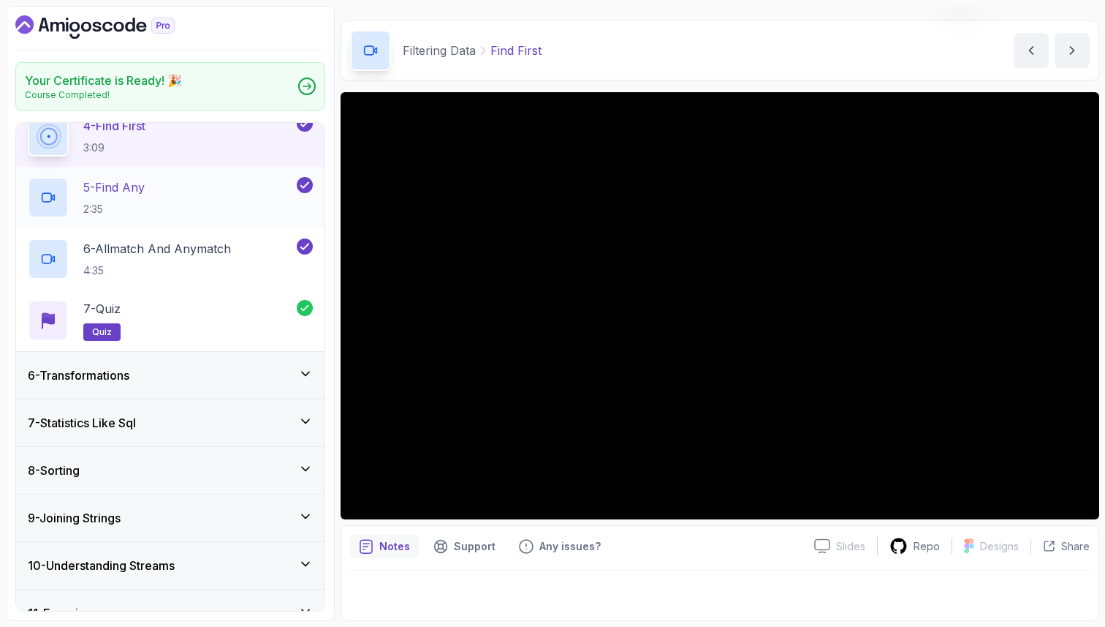
click at [194, 187] on div "5 - Find Any 2:35" at bounding box center [161, 197] width 266 height 41
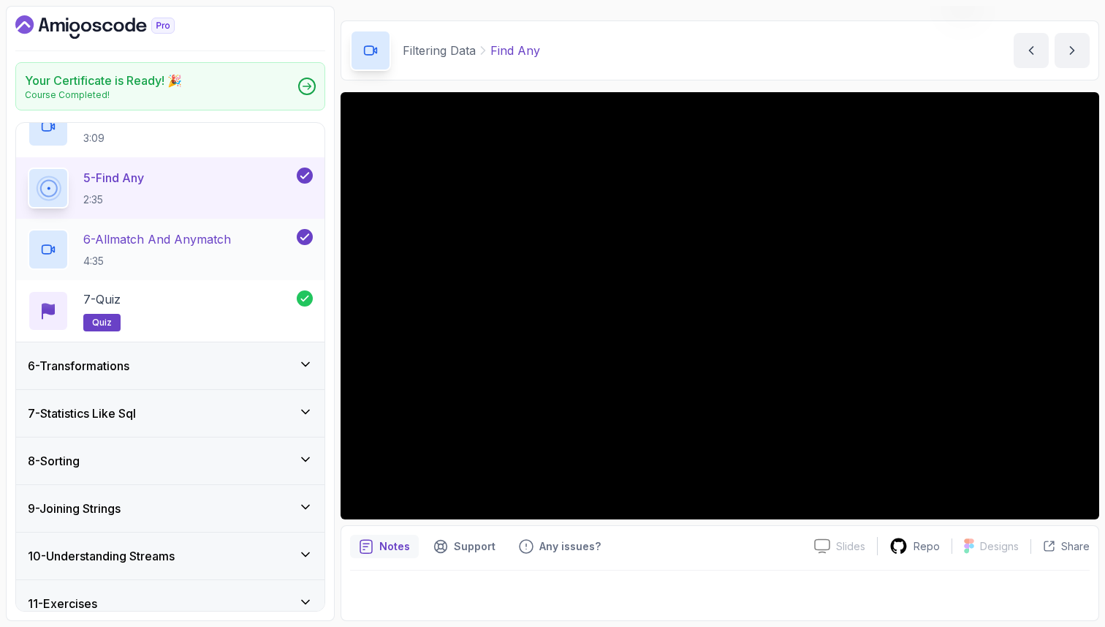
click at [205, 241] on p "6 - Allmatch And Anymatch" at bounding box center [157, 239] width 148 height 18
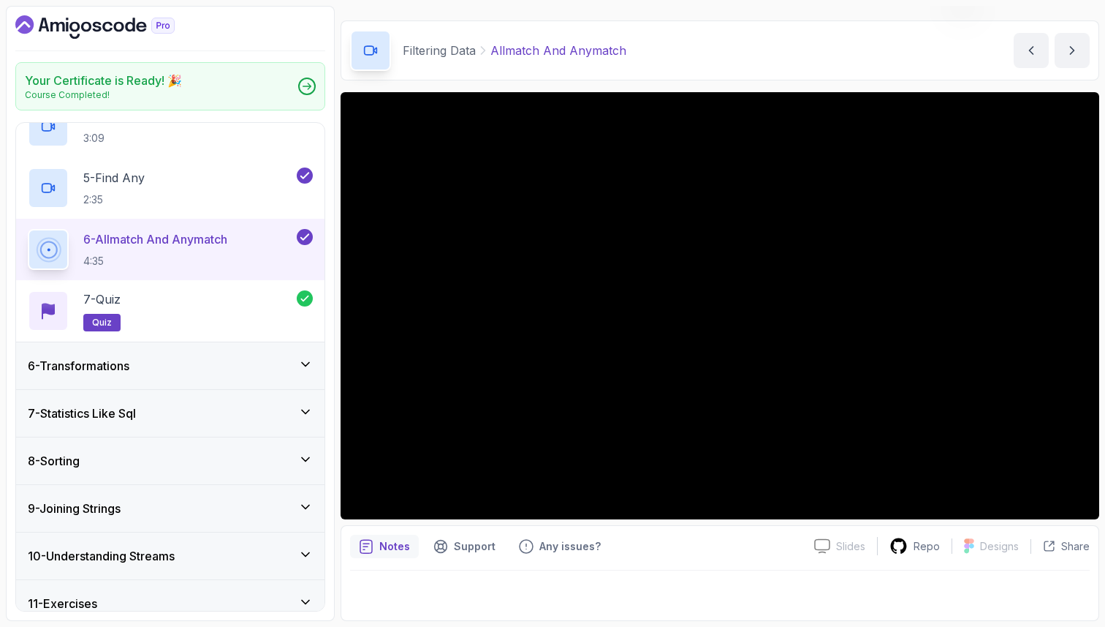
click at [219, 365] on div "6 - Transformations" at bounding box center [170, 366] width 285 height 18
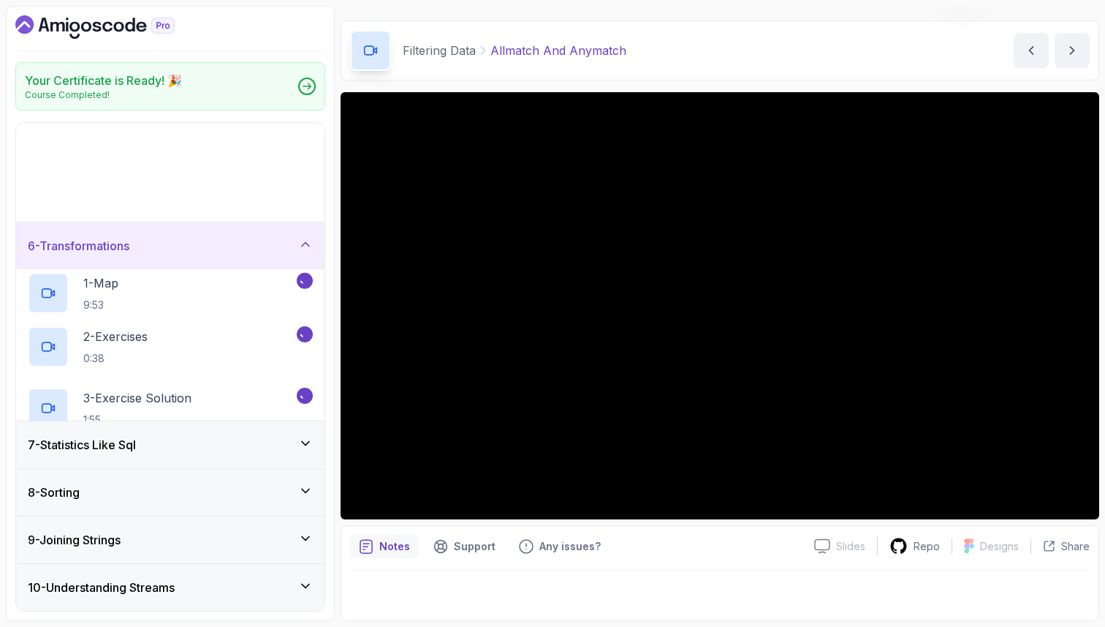
scroll to position [83, 0]
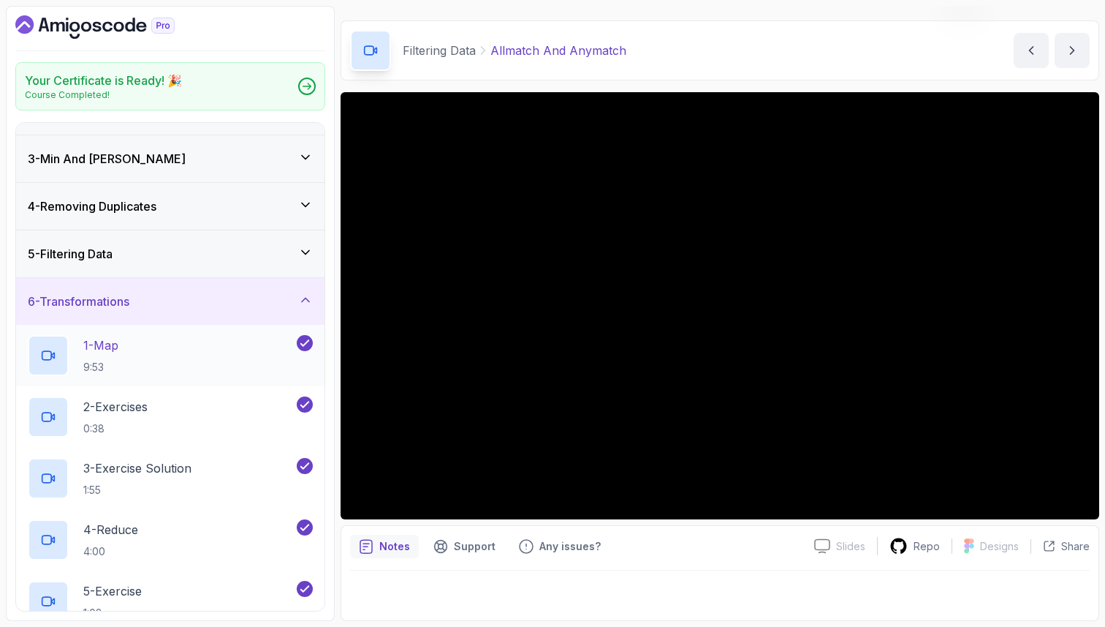
click at [211, 349] on div "1 - Map 9:53" at bounding box center [161, 355] width 266 height 41
